Goal: Task Accomplishment & Management: Manage account settings

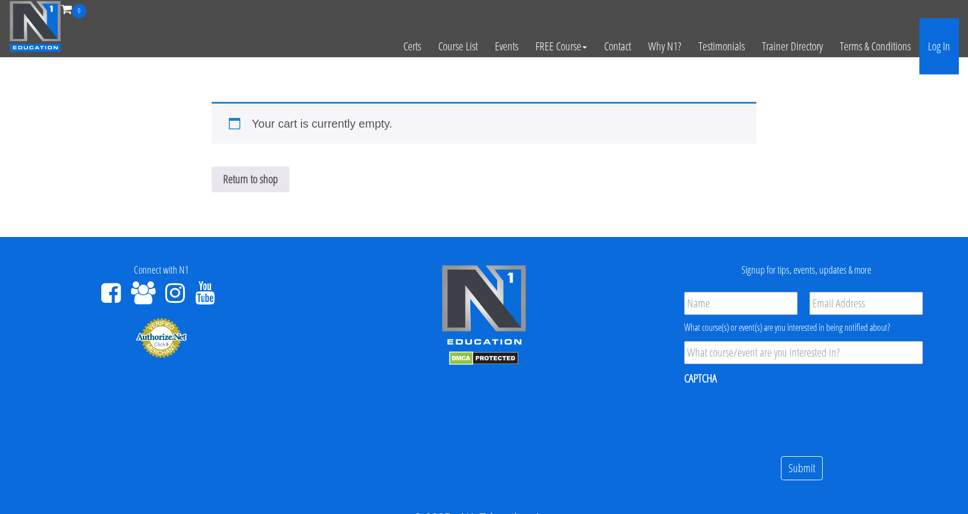
click at [949, 51] on link "Log In" at bounding box center [938, 46] width 39 height 56
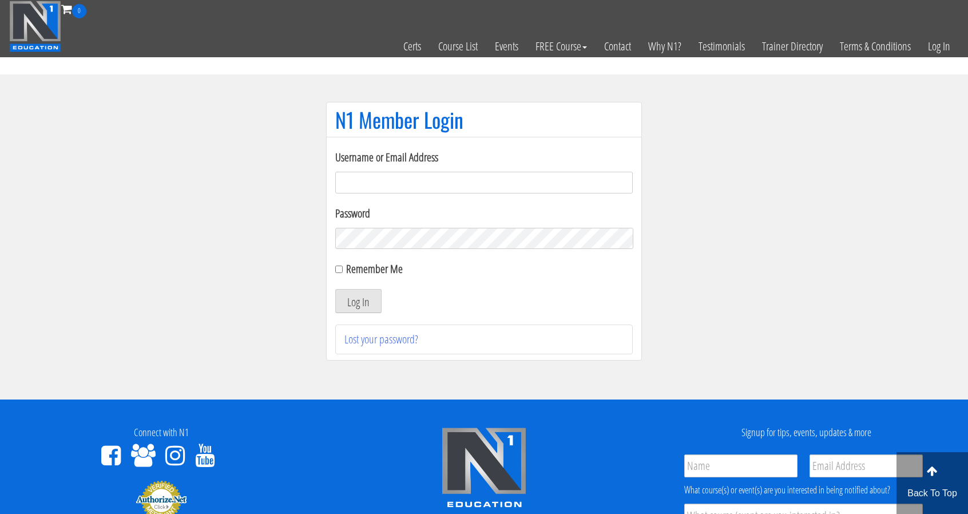
click at [394, 177] on input "Username or Email Address" at bounding box center [483, 183] width 297 height 22
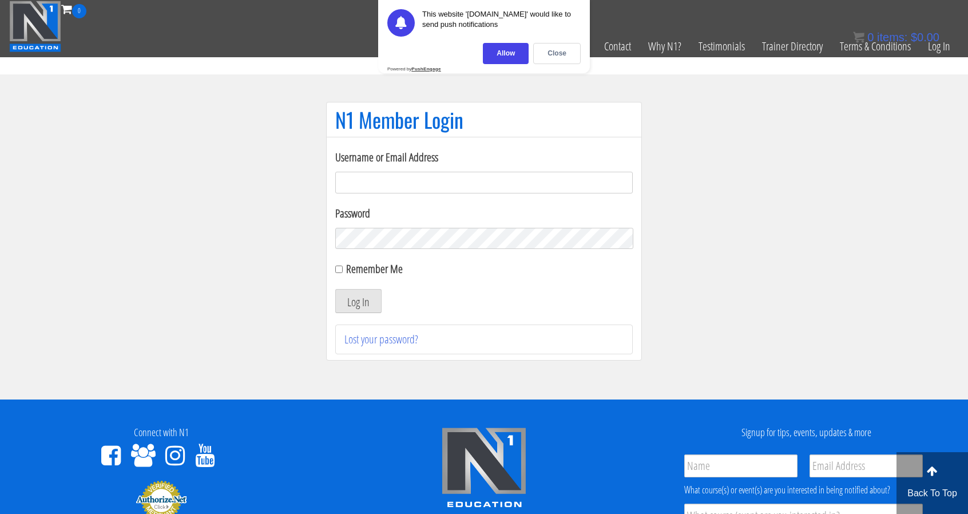
type input "electric_mashine@abv.bg"
click at [516, 54] on div "Allow" at bounding box center [506, 53] width 46 height 21
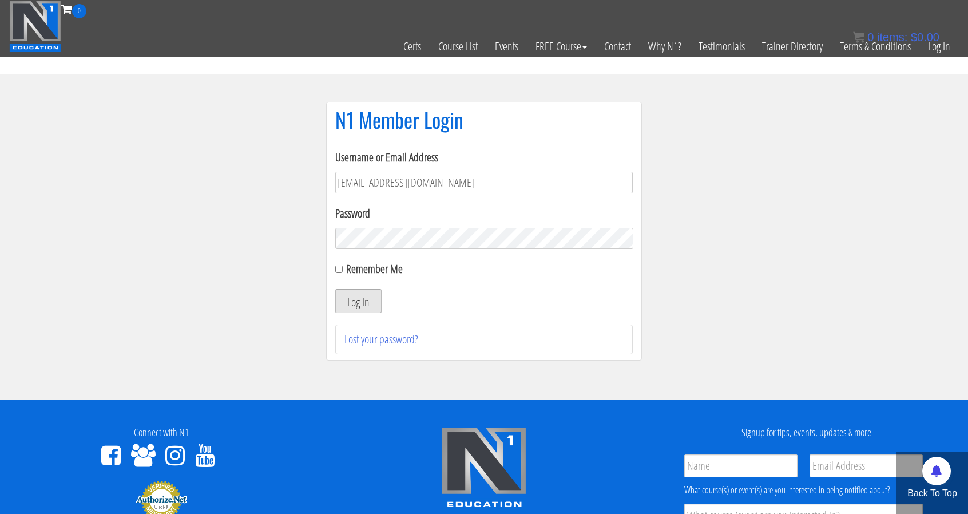
click at [357, 294] on button "Log In" at bounding box center [358, 301] width 46 height 24
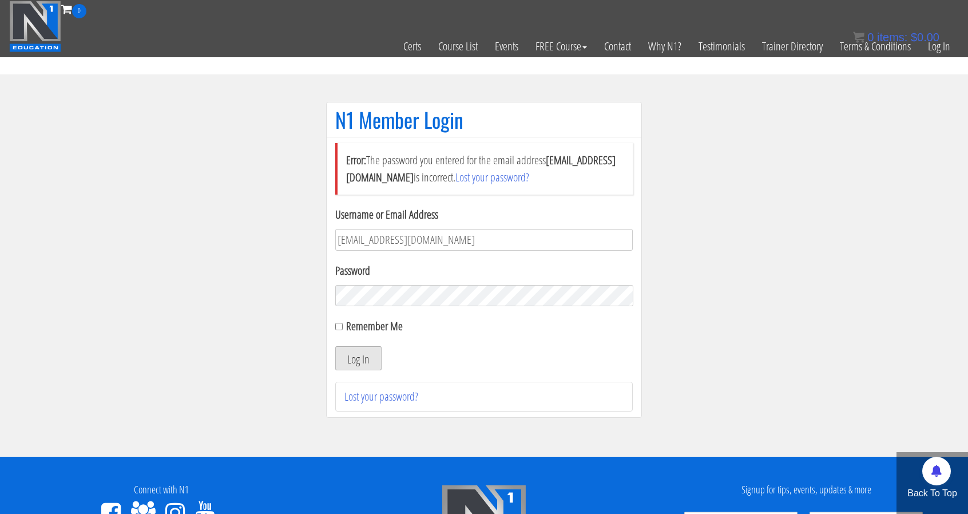
click at [364, 354] on button "Log In" at bounding box center [358, 358] width 46 height 24
click at [371, 356] on button "Log In" at bounding box center [358, 358] width 46 height 24
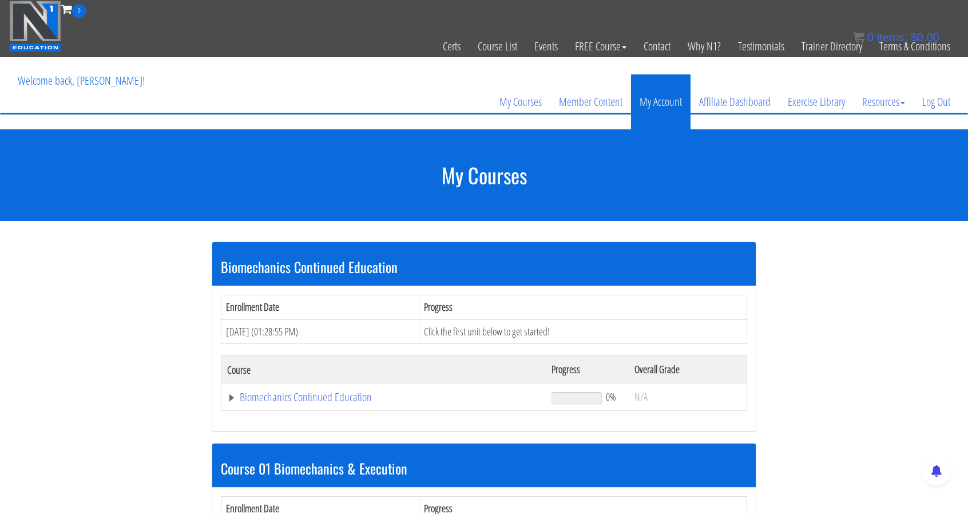
click at [654, 104] on link "My Account" at bounding box center [660, 101] width 59 height 55
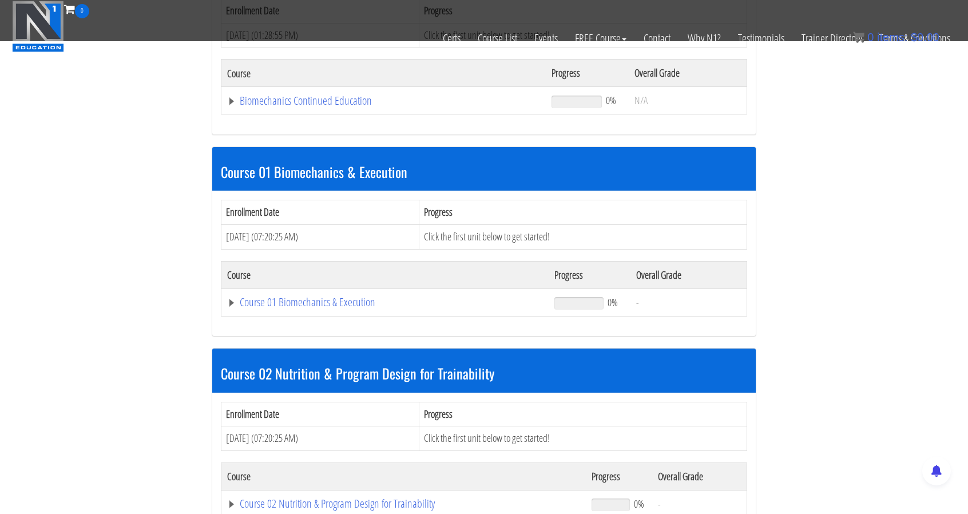
scroll to position [231, 0]
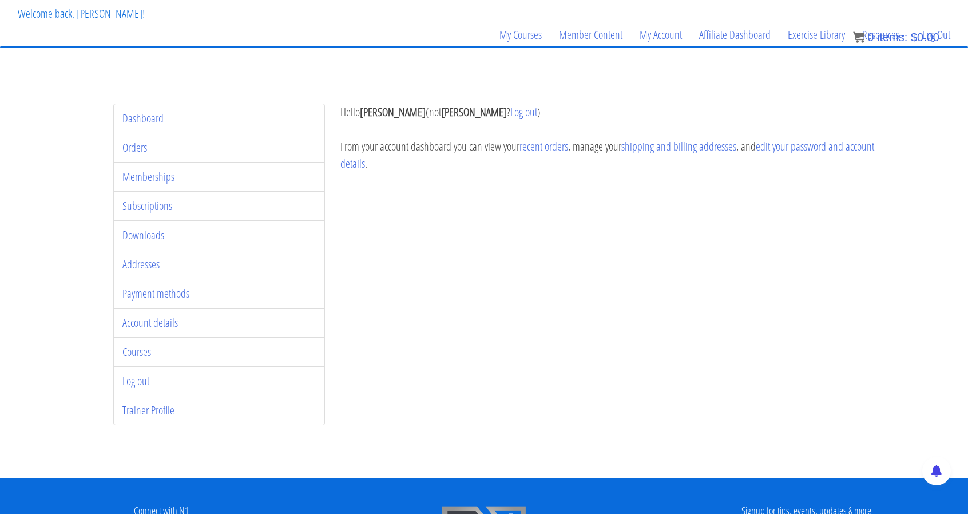
scroll to position [66, 0]
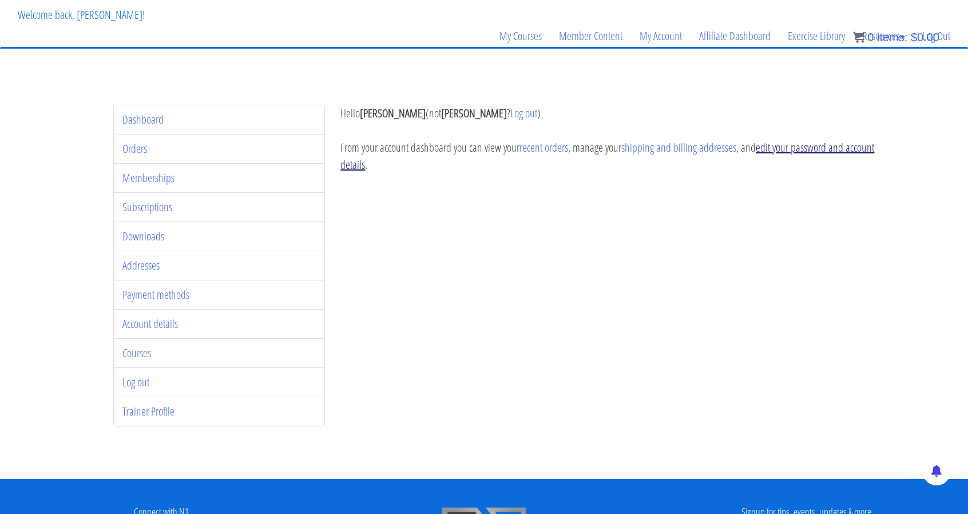
click at [800, 152] on link "edit your password and account details" at bounding box center [607, 156] width 534 height 33
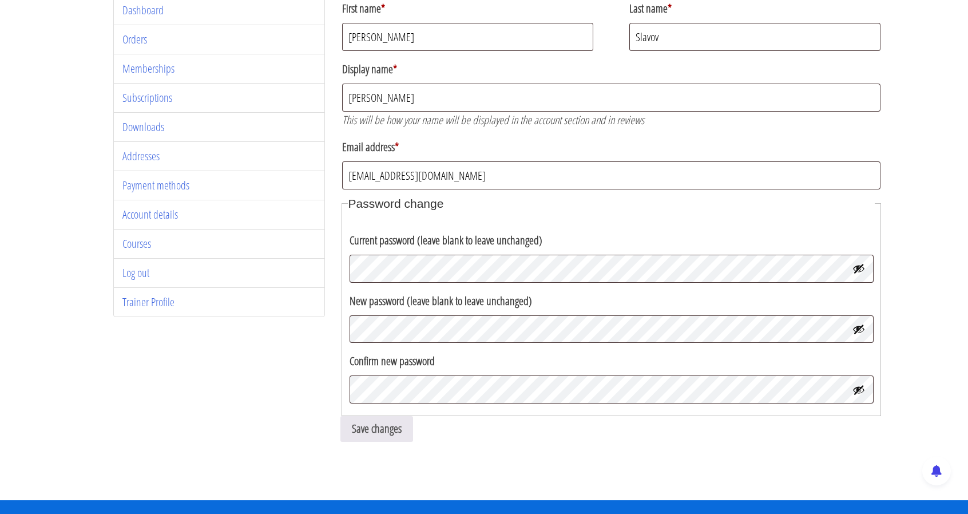
scroll to position [176, 0]
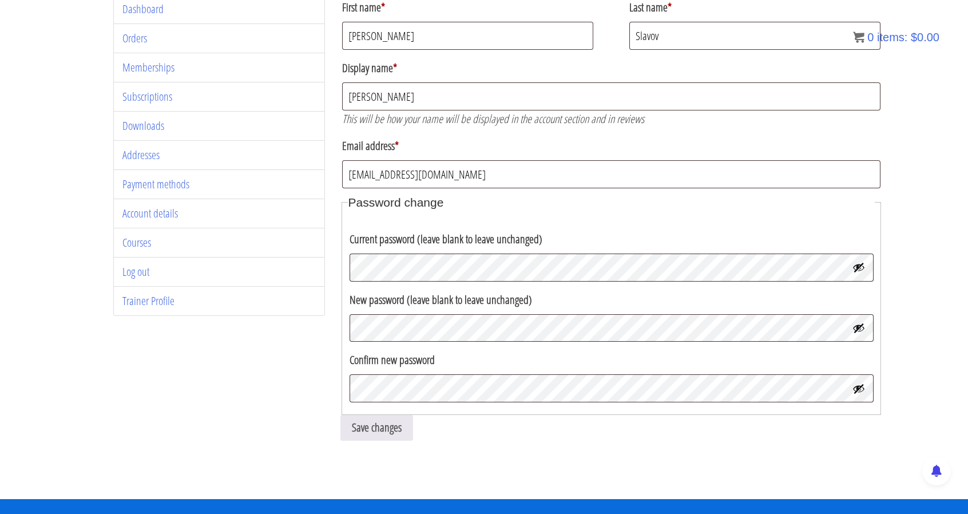
click at [862, 268] on button "Show password" at bounding box center [858, 267] width 13 height 13
click at [862, 268] on button "Hide password" at bounding box center [858, 267] width 13 height 13
click at [328, 36] on div "Dashboard Orders Memberships Subscriptions Downloads Addresses Payment methods …" at bounding box center [484, 225] width 796 height 463
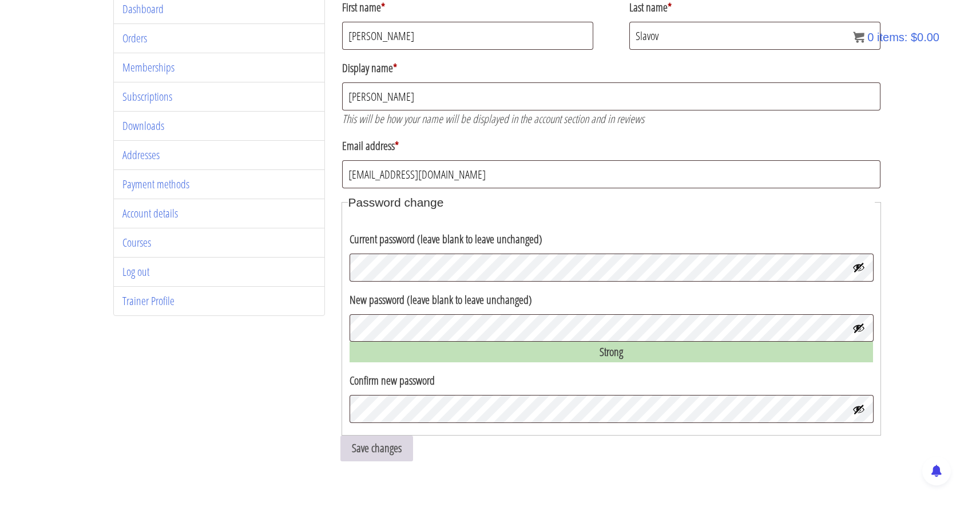
click at [398, 448] on button "Save changes" at bounding box center [376, 448] width 73 height 26
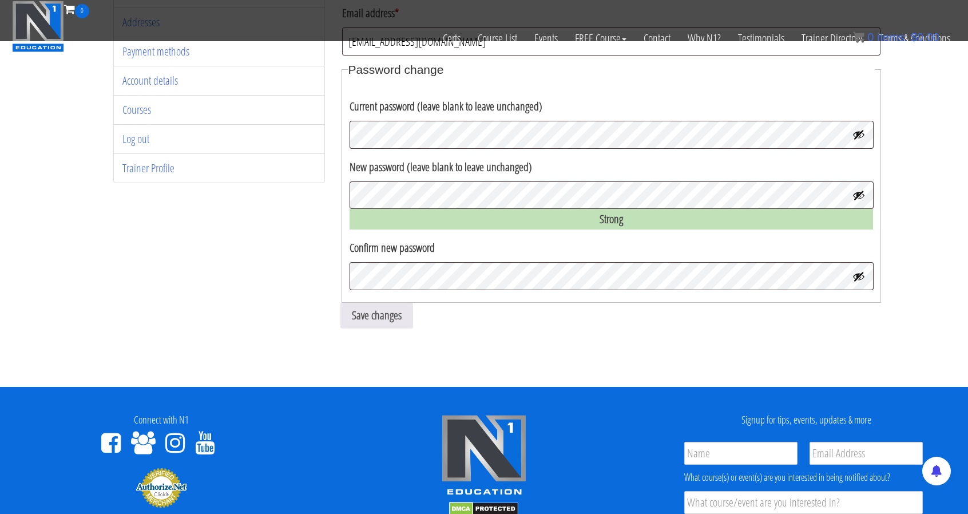
scroll to position [237, 0]
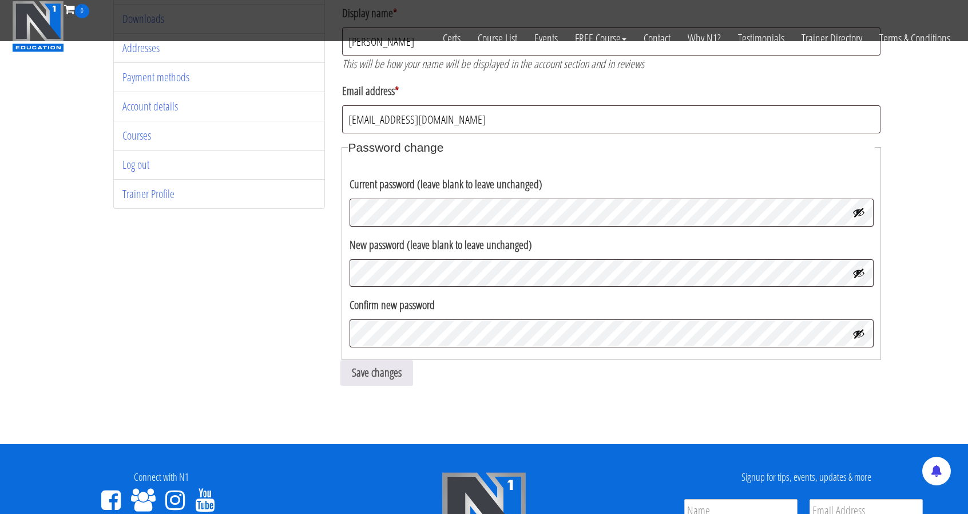
scroll to position [211, 0]
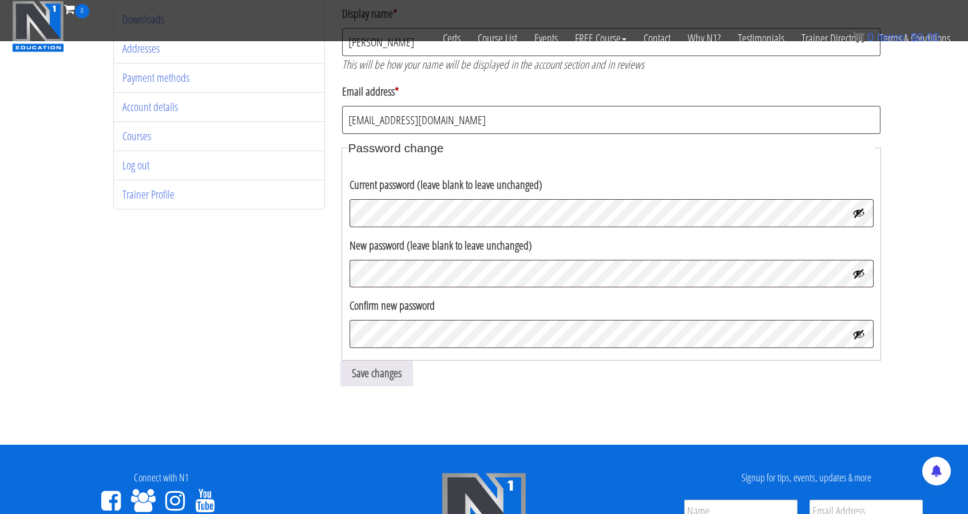
click at [430, 287] on p "New password (leave blank to leave unchanged)" at bounding box center [611, 260] width 527 height 57
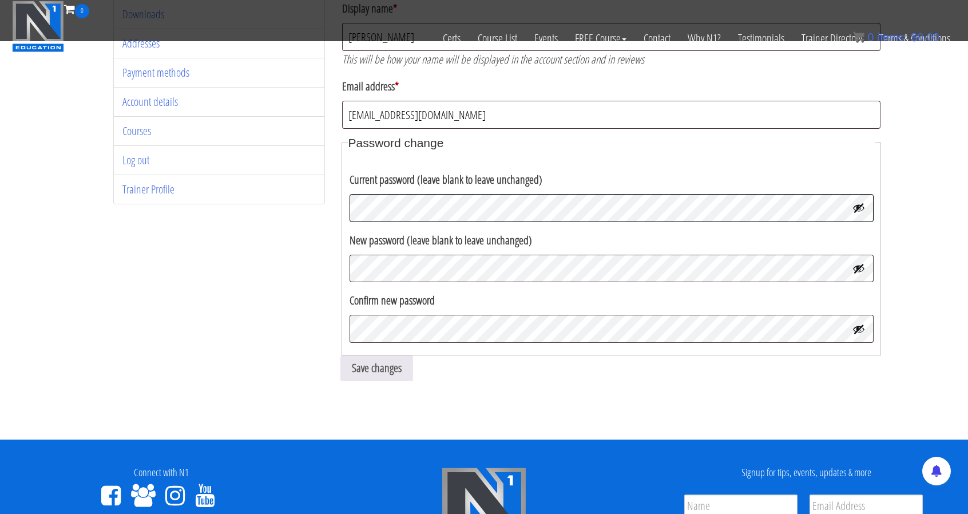
scroll to position [211, 0]
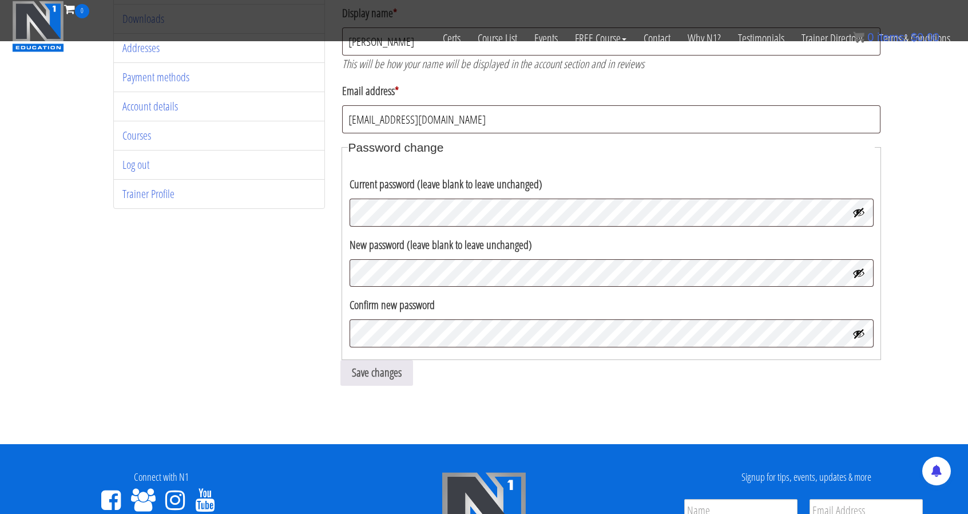
click at [859, 212] on button "Show password" at bounding box center [858, 212] width 13 height 13
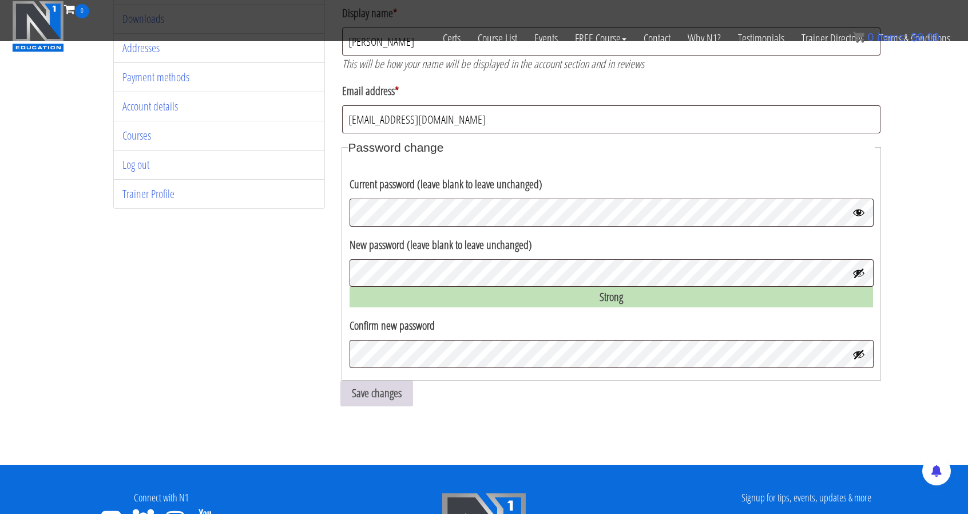
click at [393, 395] on button "Save changes" at bounding box center [376, 393] width 73 height 26
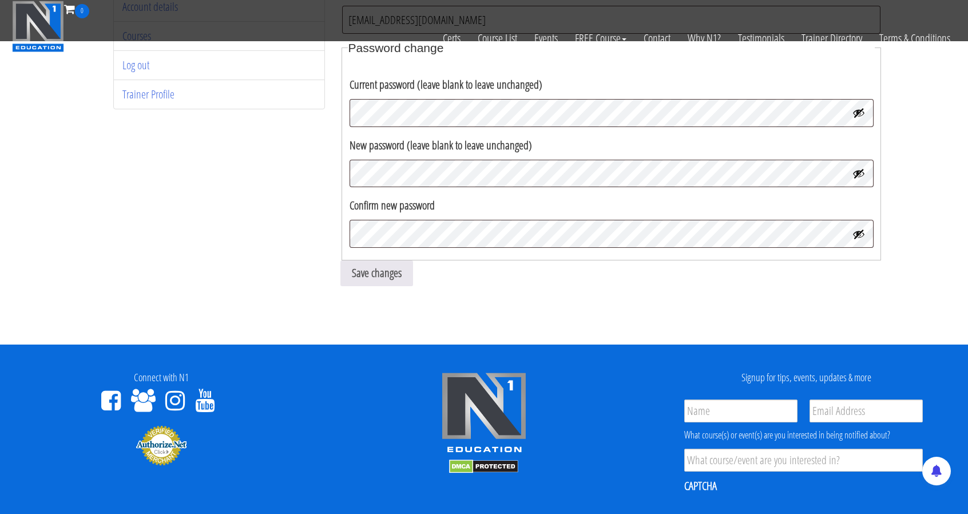
scroll to position [313, 0]
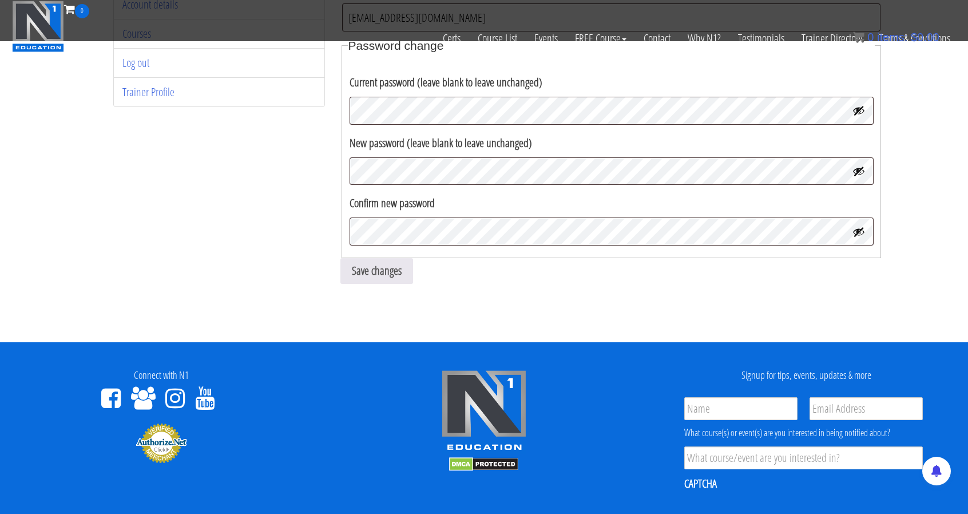
click at [862, 108] on button "Show password" at bounding box center [858, 110] width 13 height 13
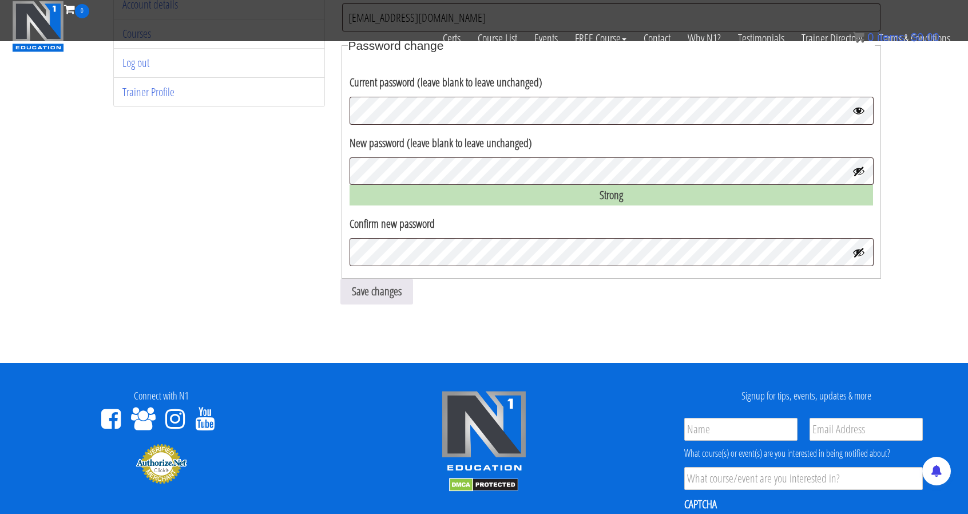
click at [862, 172] on button "Show password" at bounding box center [858, 171] width 13 height 13
click at [862, 172] on button "Hide password" at bounding box center [858, 171] width 13 height 13
click at [860, 250] on button "Show password" at bounding box center [858, 252] width 13 height 13
click at [860, 250] on button "Hide password" at bounding box center [858, 252] width 13 height 13
click at [403, 282] on button "Save changes" at bounding box center [376, 292] width 73 height 26
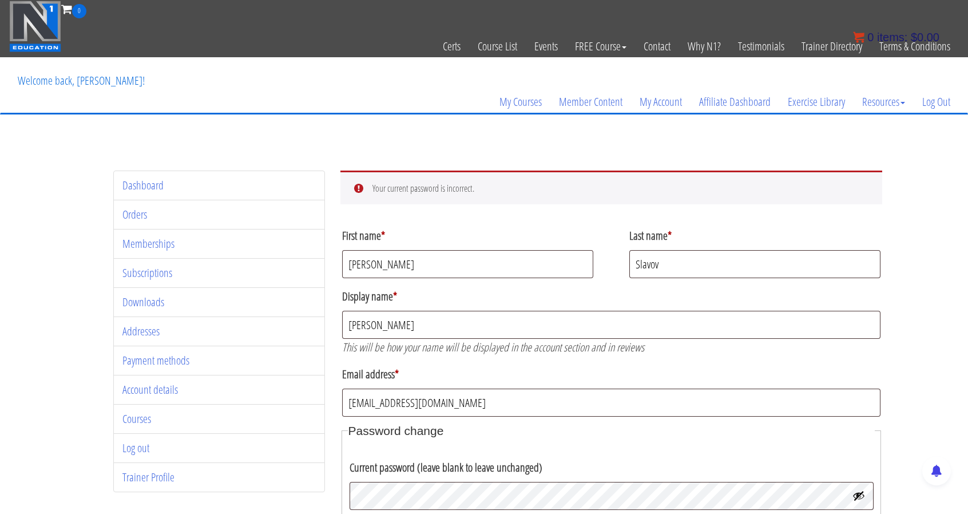
click at [902, 41] on span "items:" at bounding box center [892, 37] width 30 height 13
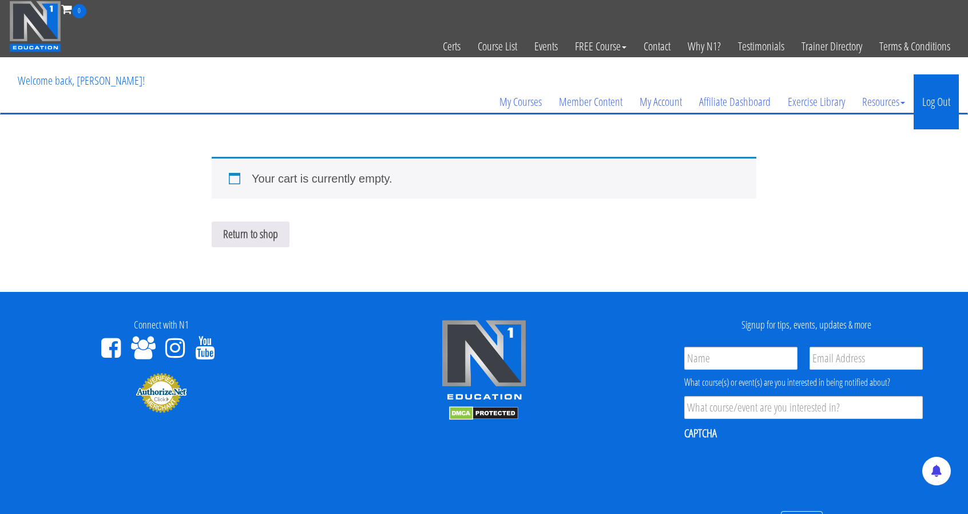
click at [947, 106] on link "Log Out" at bounding box center [936, 101] width 45 height 55
click at [945, 102] on link "Log Out" at bounding box center [936, 101] width 45 height 55
click at [942, 91] on link "Log Out" at bounding box center [936, 101] width 45 height 55
click at [941, 102] on link "Log Out" at bounding box center [936, 101] width 45 height 55
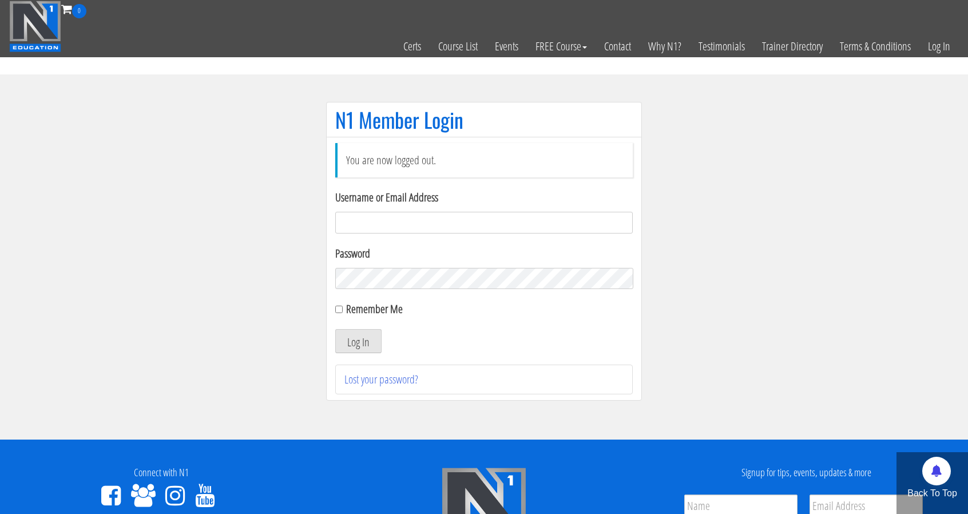
click at [384, 225] on input "Username or Email Address" at bounding box center [483, 223] width 297 height 22
type input "[EMAIL_ADDRESS][DOMAIN_NAME]"
click at [367, 346] on button "Log In" at bounding box center [358, 341] width 46 height 24
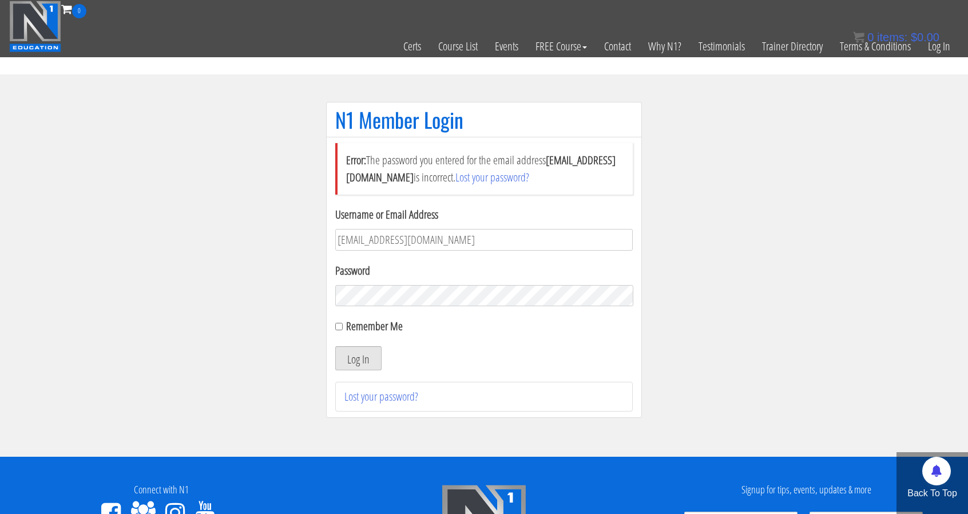
click at [364, 354] on button "Log In" at bounding box center [358, 358] width 46 height 24
click at [364, 355] on button "Log In" at bounding box center [358, 358] width 46 height 24
click at [367, 354] on button "Log In" at bounding box center [358, 358] width 46 height 24
click at [98, 226] on section "N1 Member Login Error: The password you entered for the email address electric_…" at bounding box center [484, 265] width 968 height 382
click at [365, 366] on button "Log In" at bounding box center [358, 358] width 46 height 24
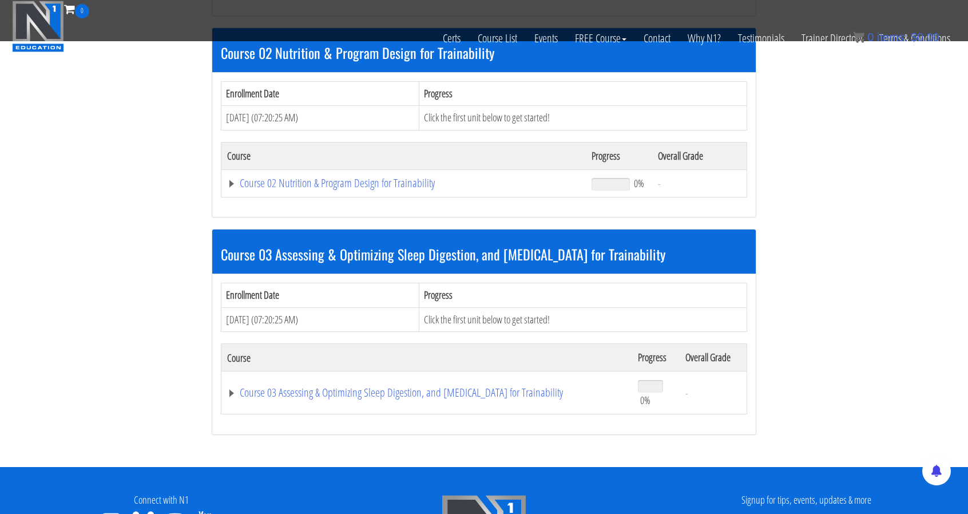
scroll to position [545, 0]
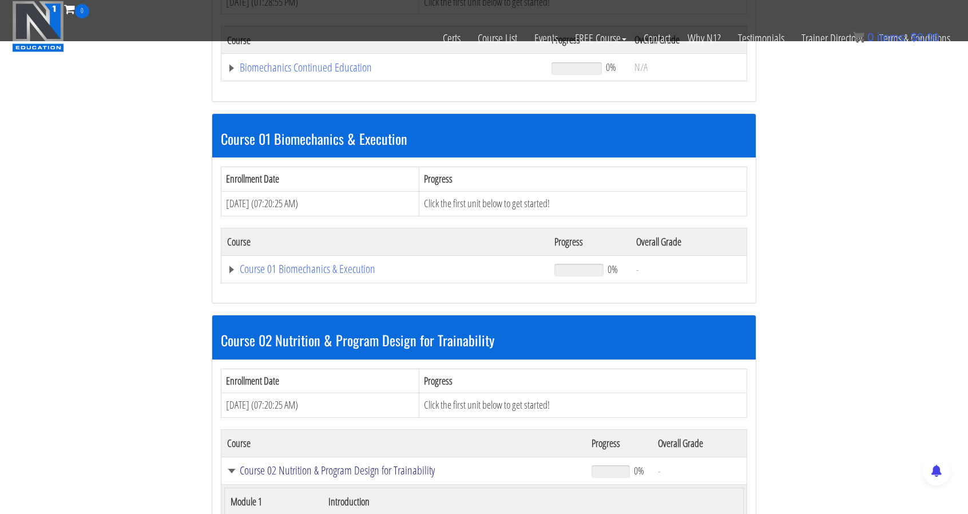
scroll to position [255, 0]
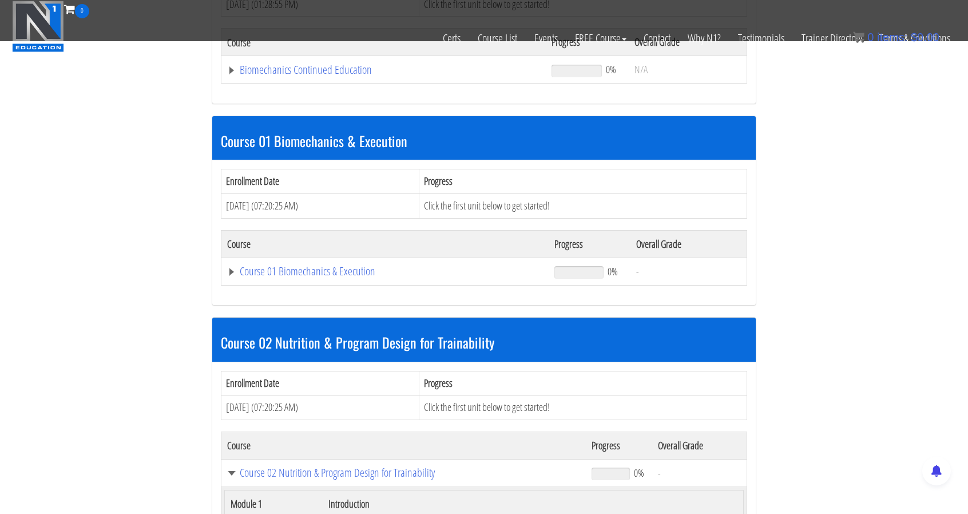
click at [233, 475] on td "Course 02 Nutrition & Program Design for Trainability" at bounding box center [403, 472] width 364 height 27
click at [232, 469] on link "Course 02 Nutrition & Program Design for Trainability" at bounding box center [403, 472] width 353 height 11
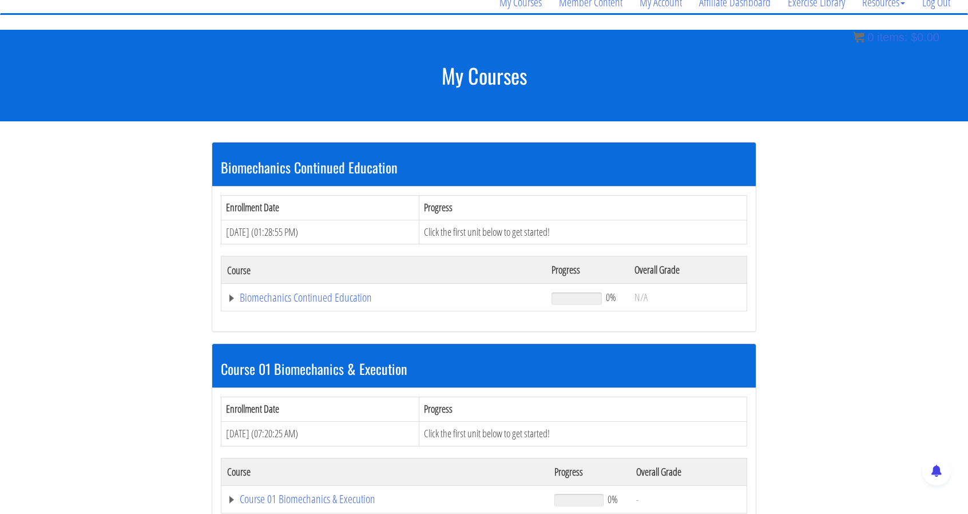
scroll to position [68, 0]
